Goal: Task Accomplishment & Management: Complete application form

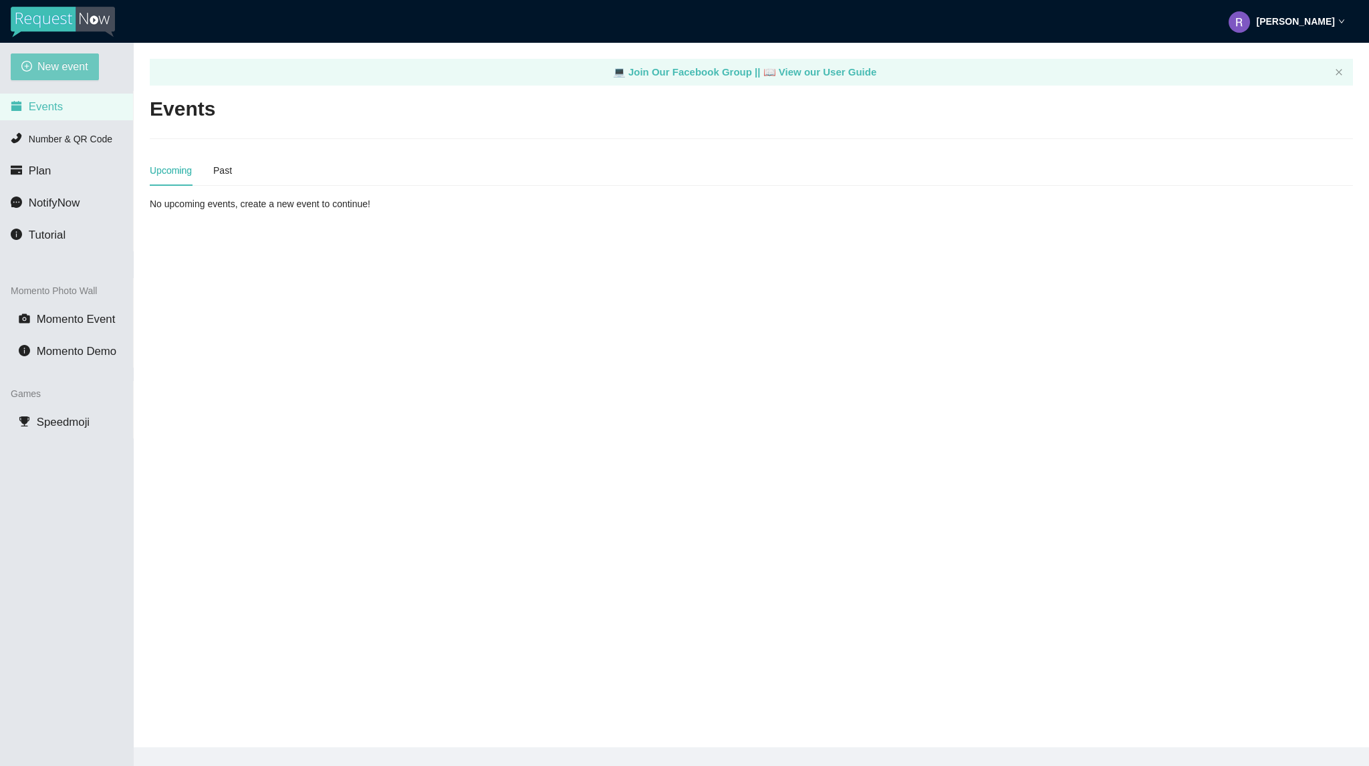
click at [66, 66] on span "New event" at bounding box center [62, 66] width 51 height 17
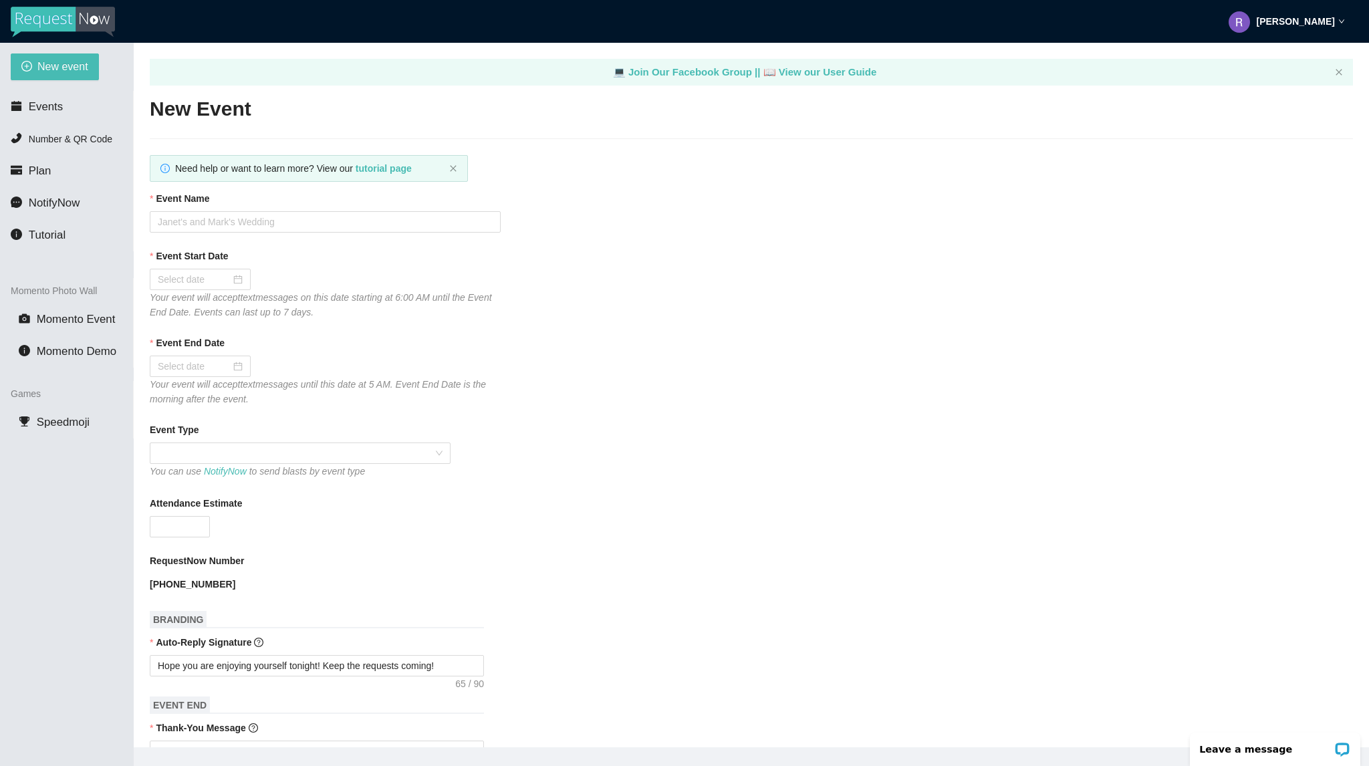
click at [259, 233] on form "Event Name Event Start Date Your event will accept text messages on this date s…" at bounding box center [751, 716] width 1203 height 1051
click at [260, 230] on input "Event Name" at bounding box center [325, 221] width 351 height 21
type input "Bourbon [DATE]"
click at [187, 282] on input "Event Start Date" at bounding box center [194, 279] width 73 height 15
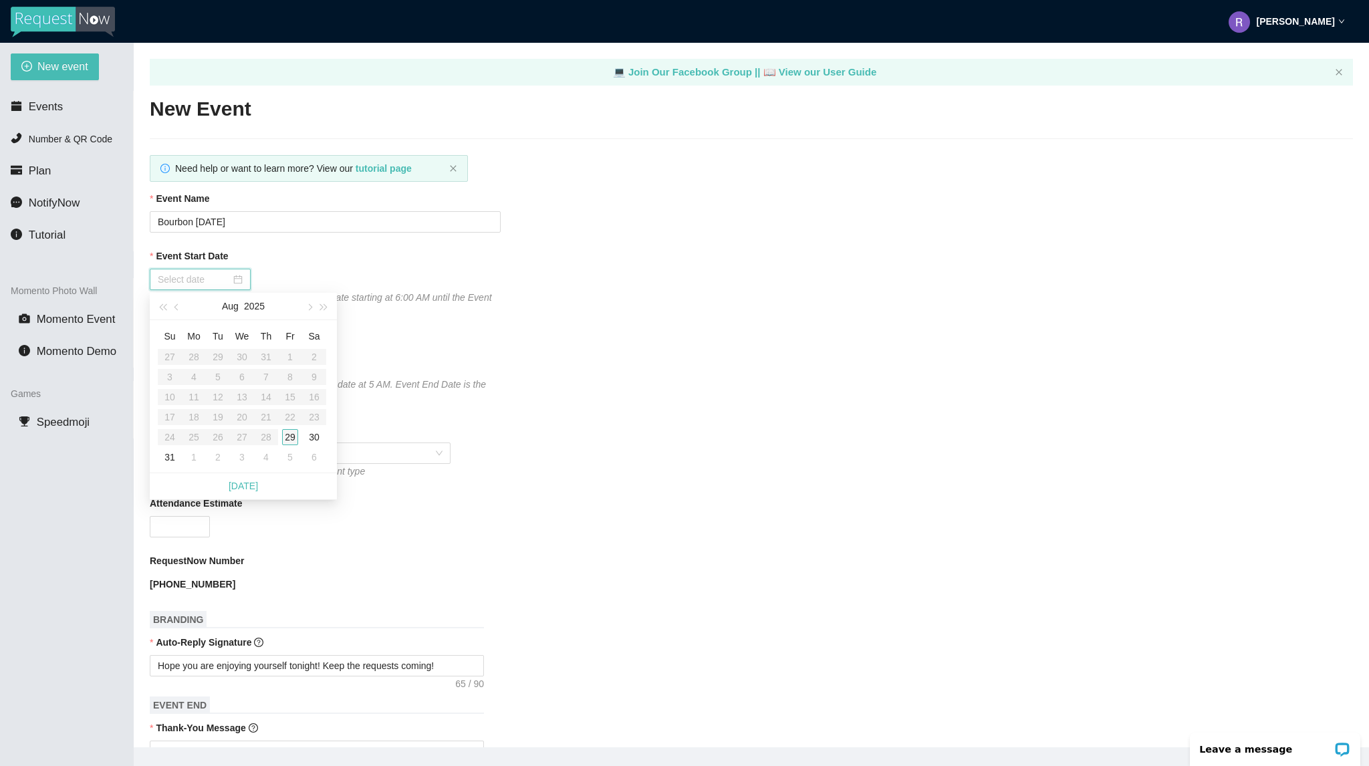
type input "[DATE]"
click at [297, 432] on div "29" at bounding box center [290, 437] width 16 height 16
type input "[DATE]"
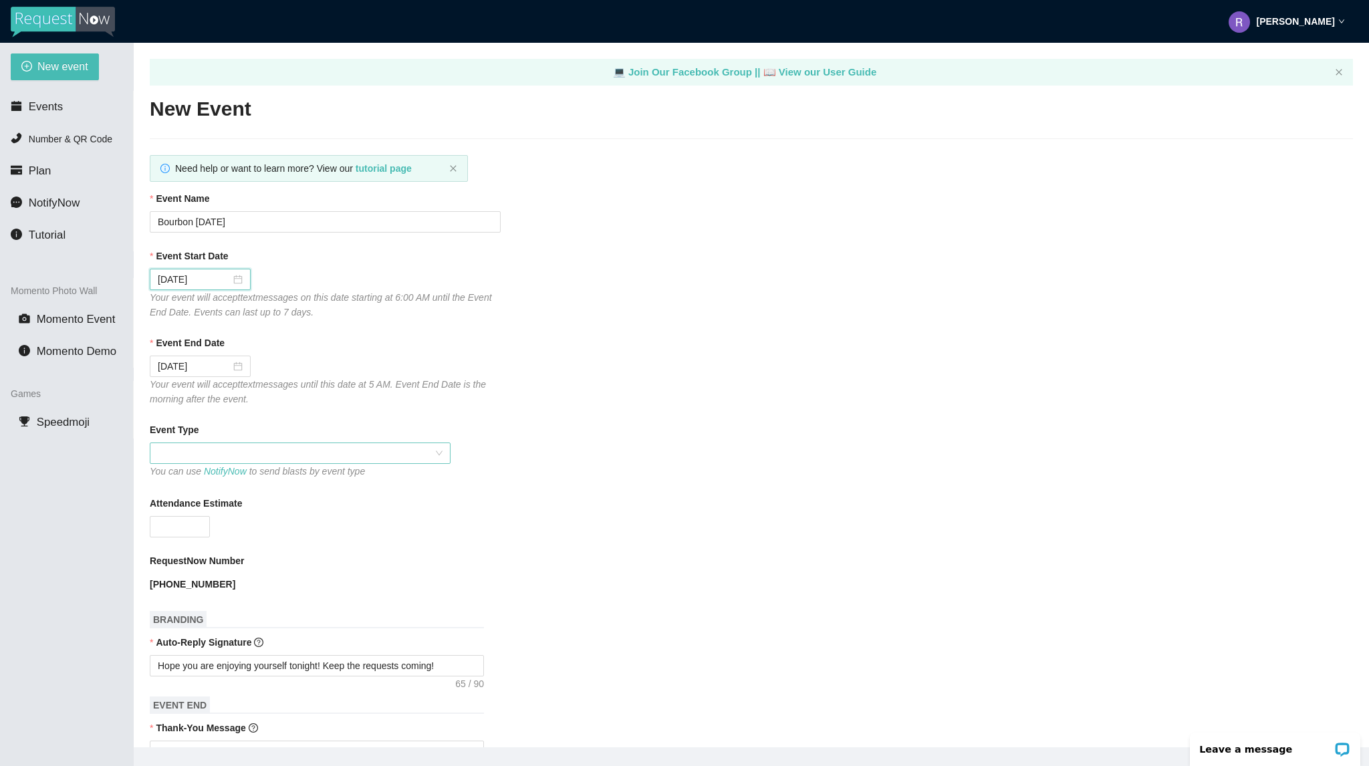
click at [255, 446] on span at bounding box center [300, 453] width 285 height 20
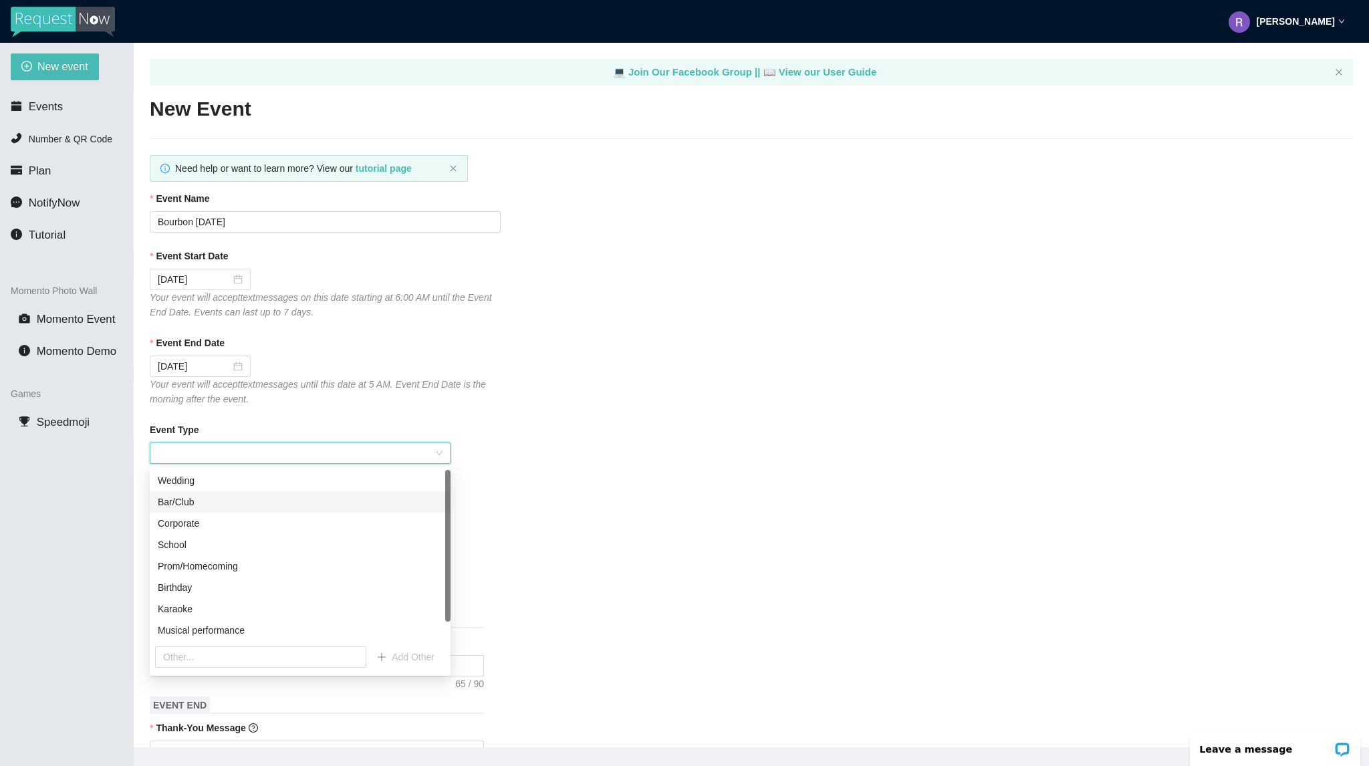
click at [238, 495] on div "Bar/Club" at bounding box center [300, 502] width 285 height 15
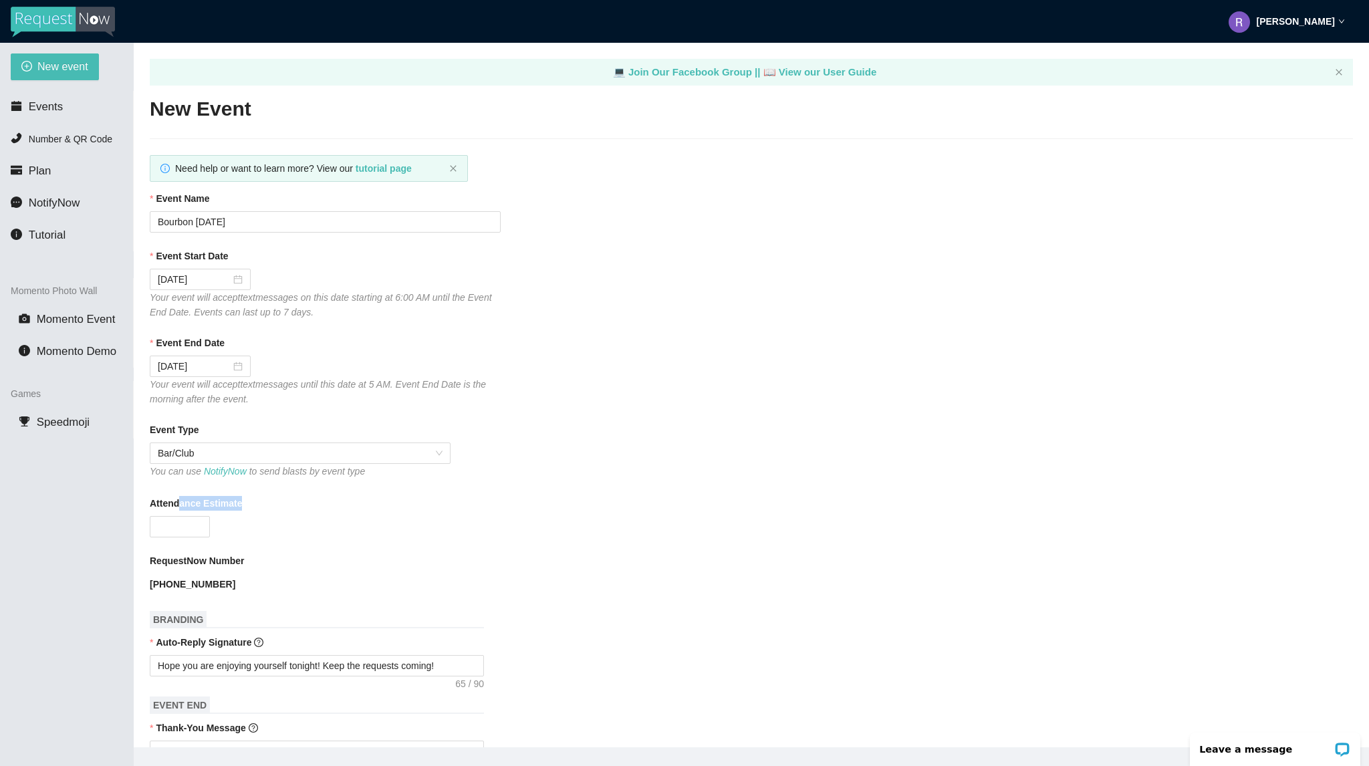
drag, startPoint x: 180, startPoint y: 515, endPoint x: 180, endPoint y: 492, distance: 23.4
click at [179, 502] on div "Attendance Estimate" at bounding box center [751, 516] width 1203 height 41
click at [180, 519] on input "Attendance Estimate" at bounding box center [179, 527] width 59 height 20
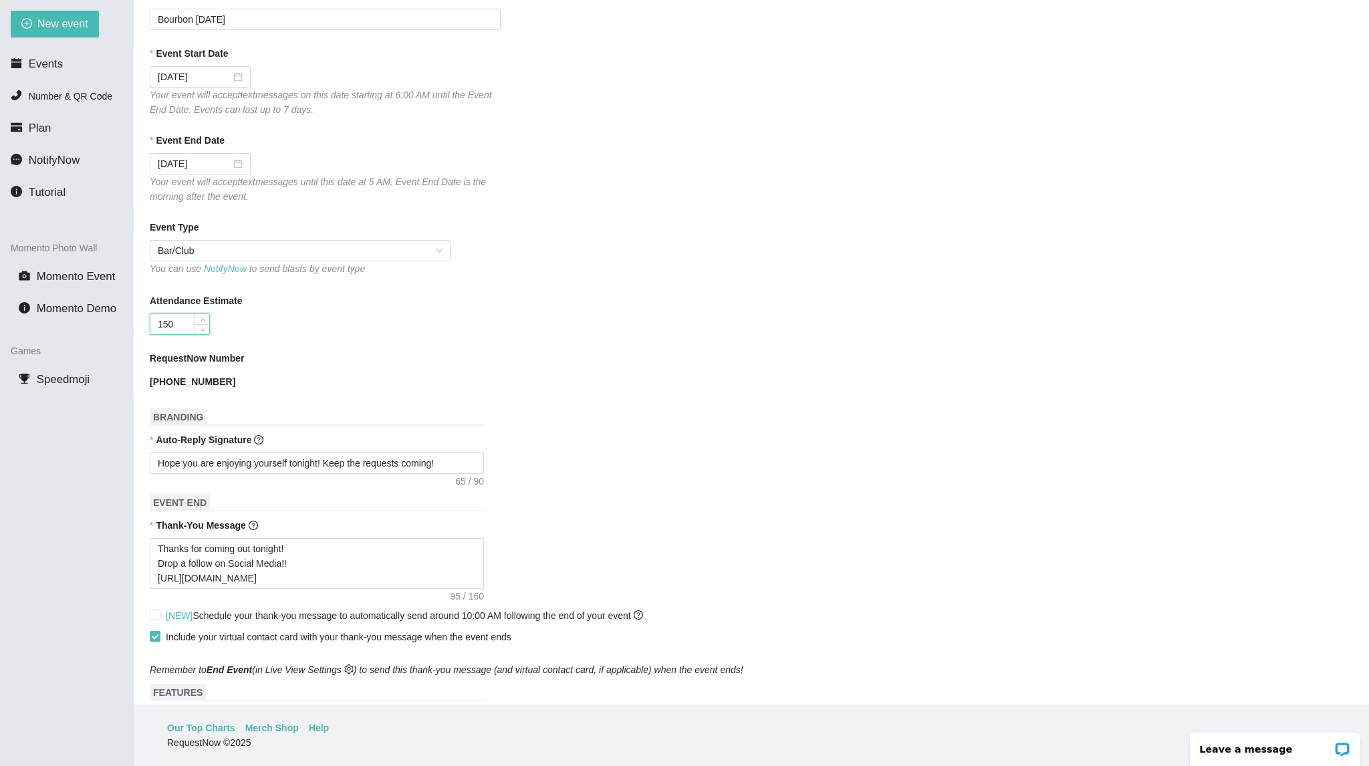
scroll to position [201, 0]
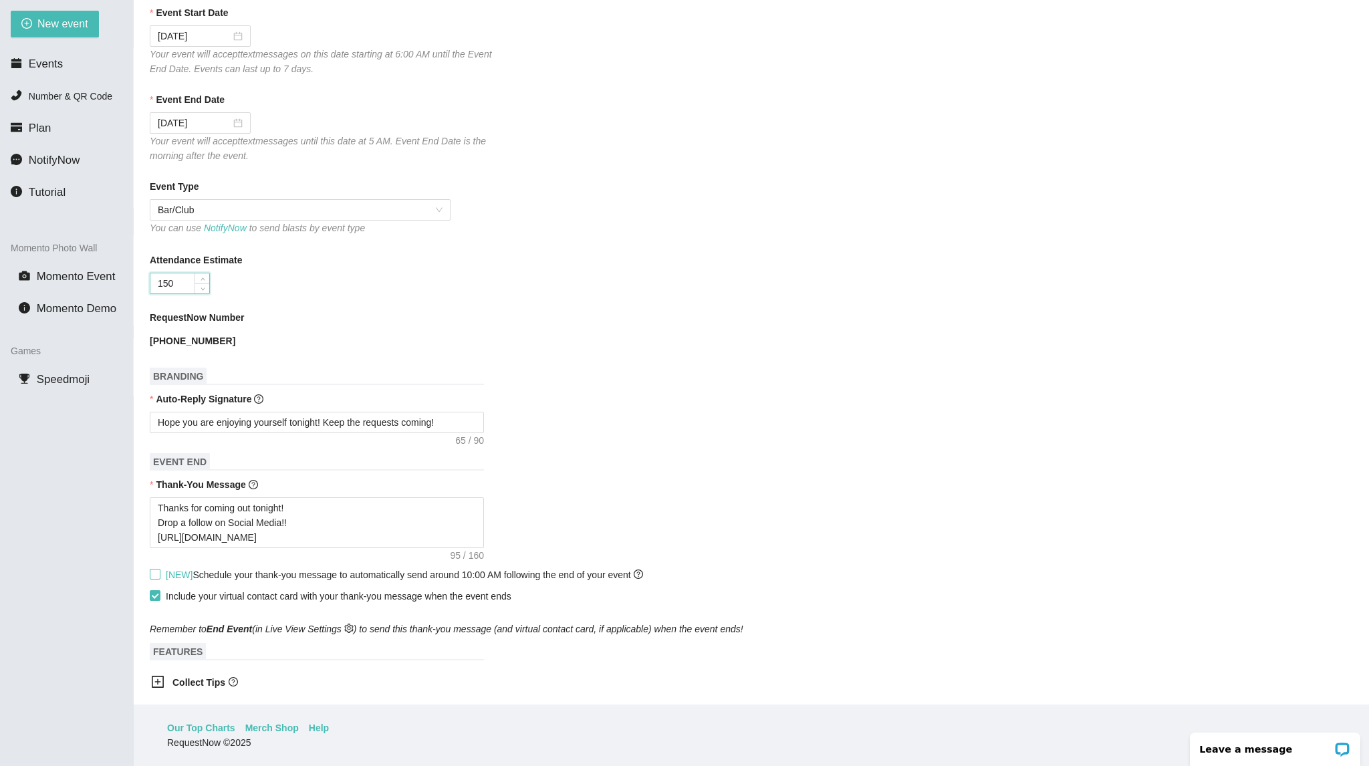
type input "150"
click at [162, 581] on span "[NEW] Schedule your thank-you message to automatically send around 10:00 AM fol…" at bounding box center [404, 574] width 488 height 15
click at [159, 578] on input "[NEW] Schedule your thank-you message to automatically send around 10:00 AM fol…" at bounding box center [154, 573] width 9 height 9
checkbox input "true"
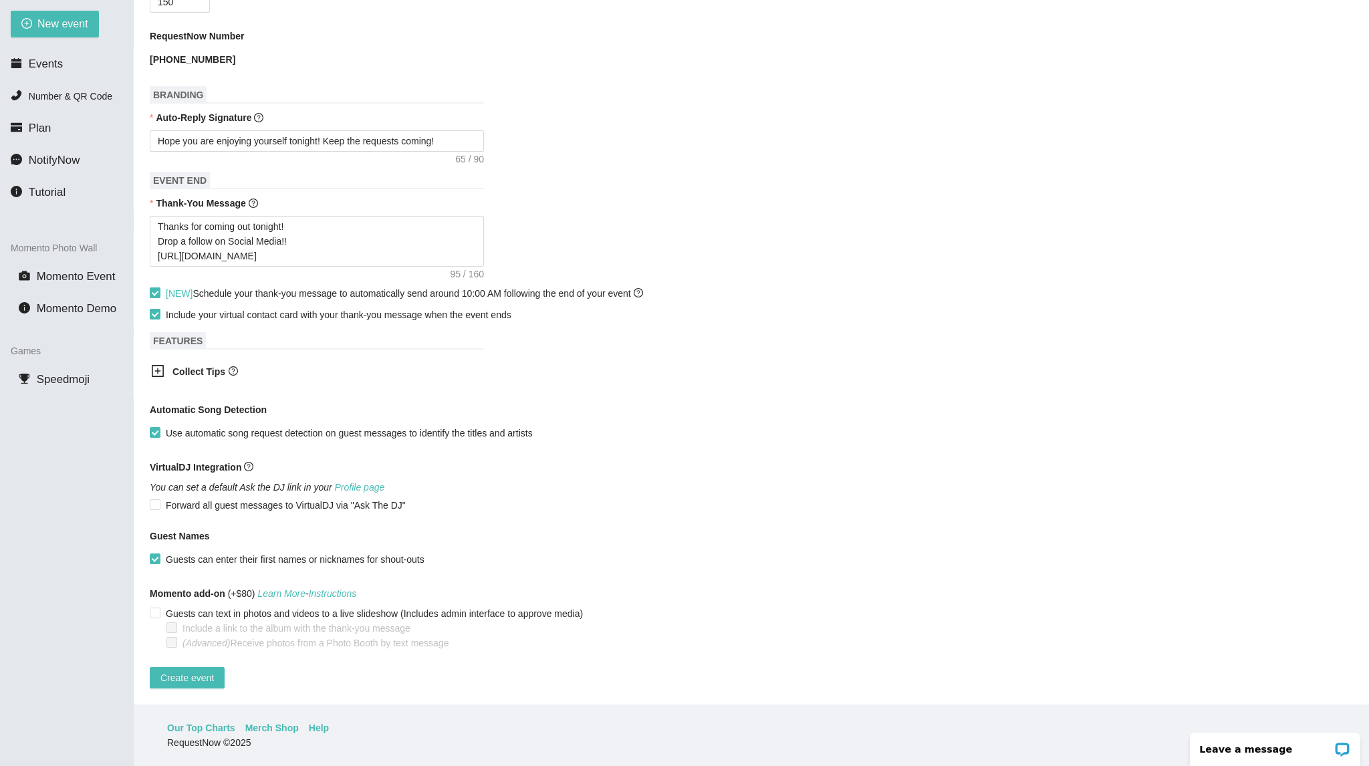
scroll to position [495, 0]
click at [182, 667] on button "Create event" at bounding box center [187, 677] width 75 height 21
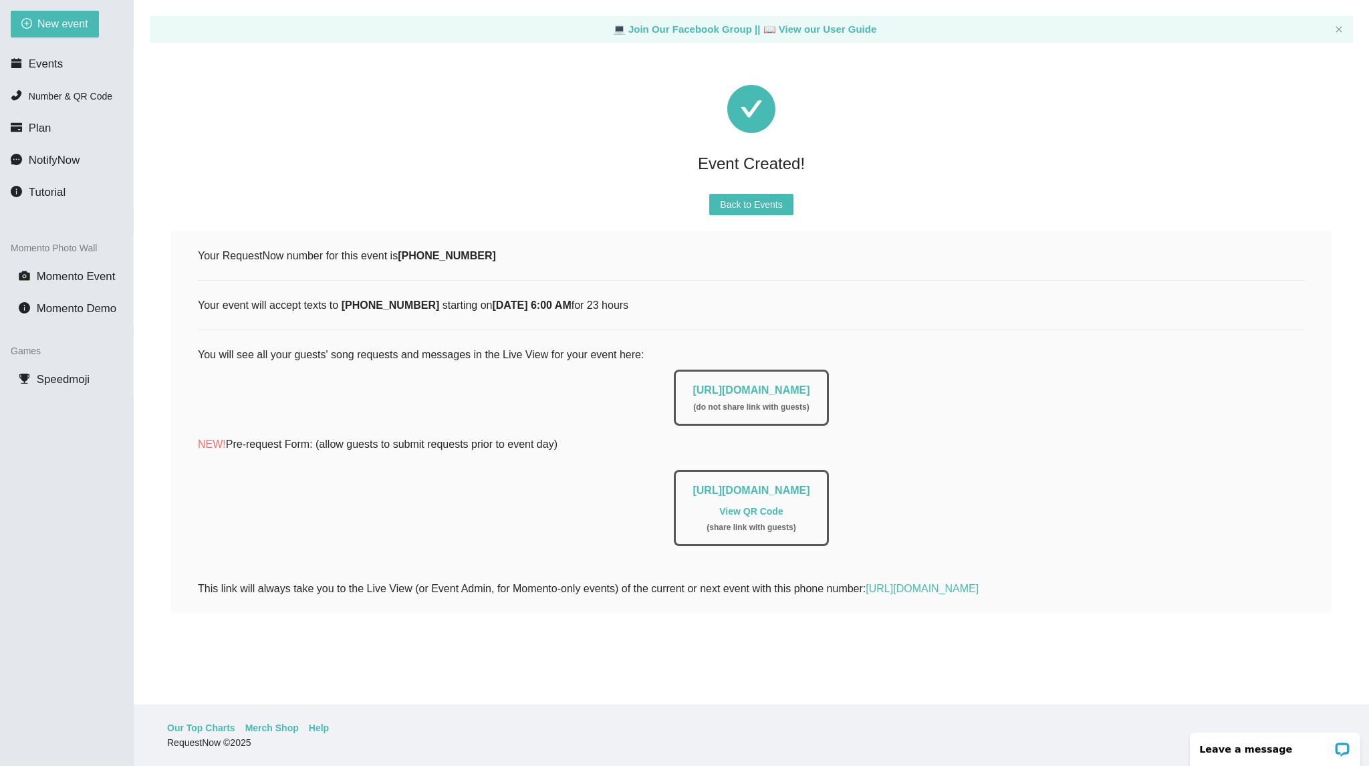
scroll to position [0, 0]
